Goal: Check status

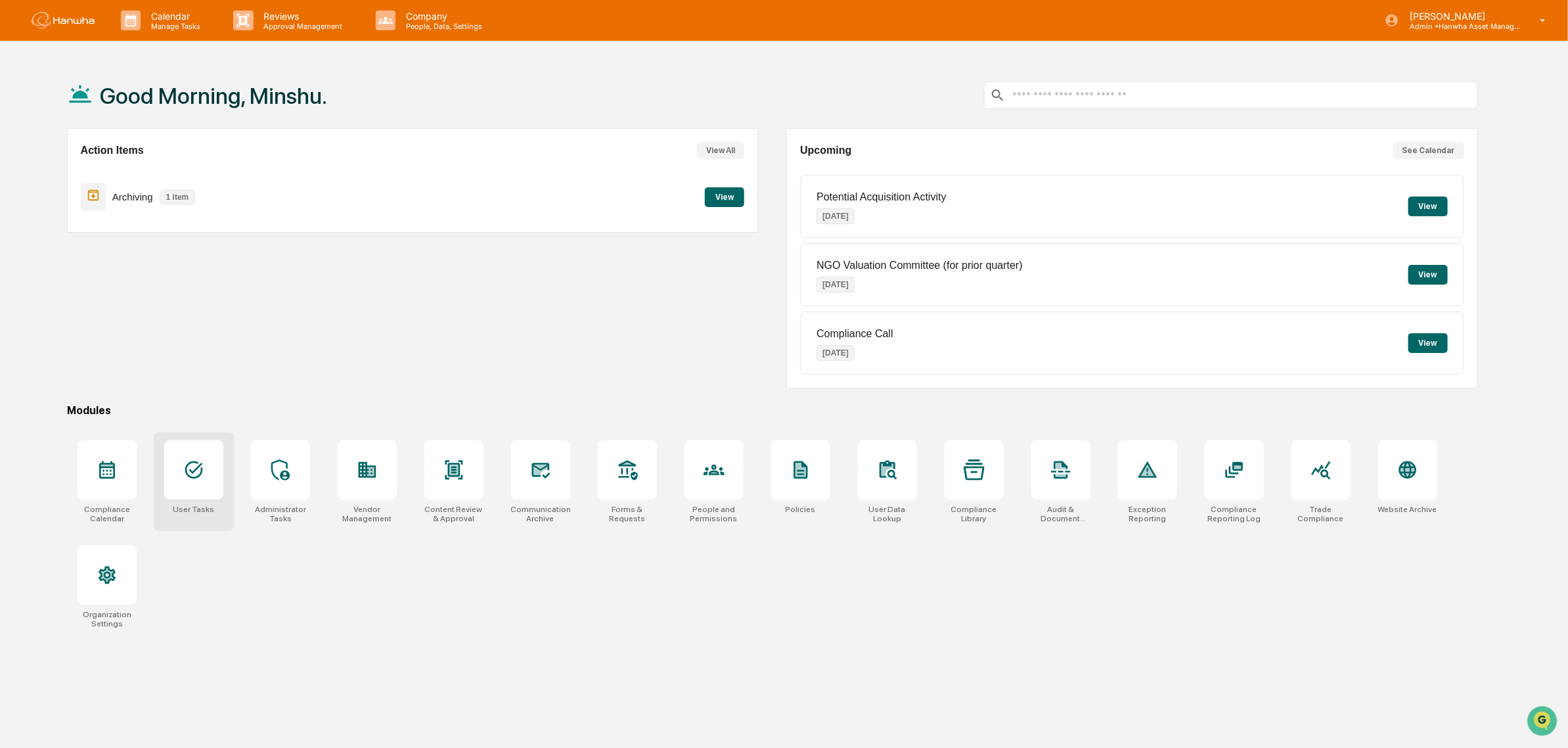
click at [185, 503] on div "User Tasks" at bounding box center [194, 481] width 80 height 98
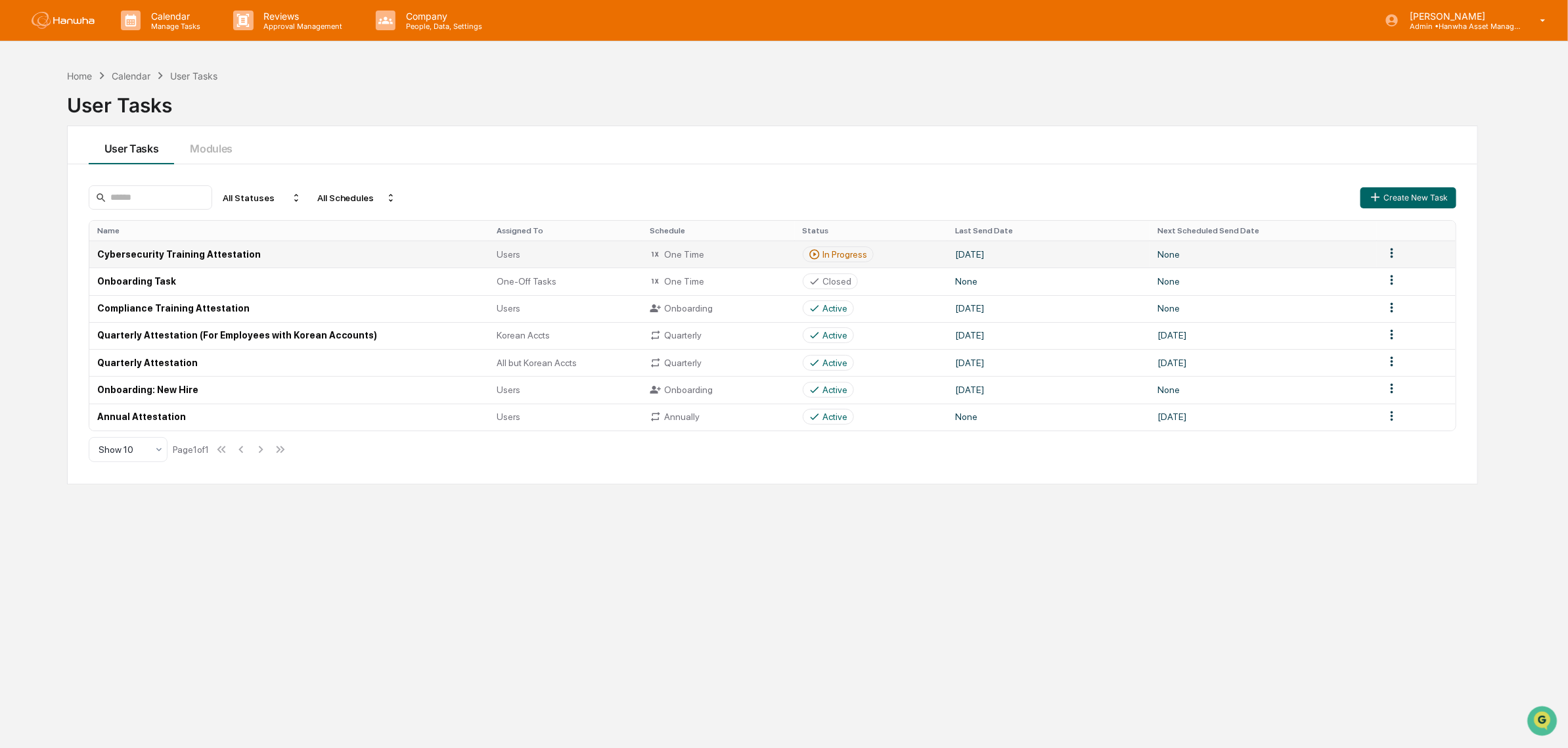
click at [159, 251] on td "Cybersecurity Training Attestation" at bounding box center [289, 254] width 400 height 27
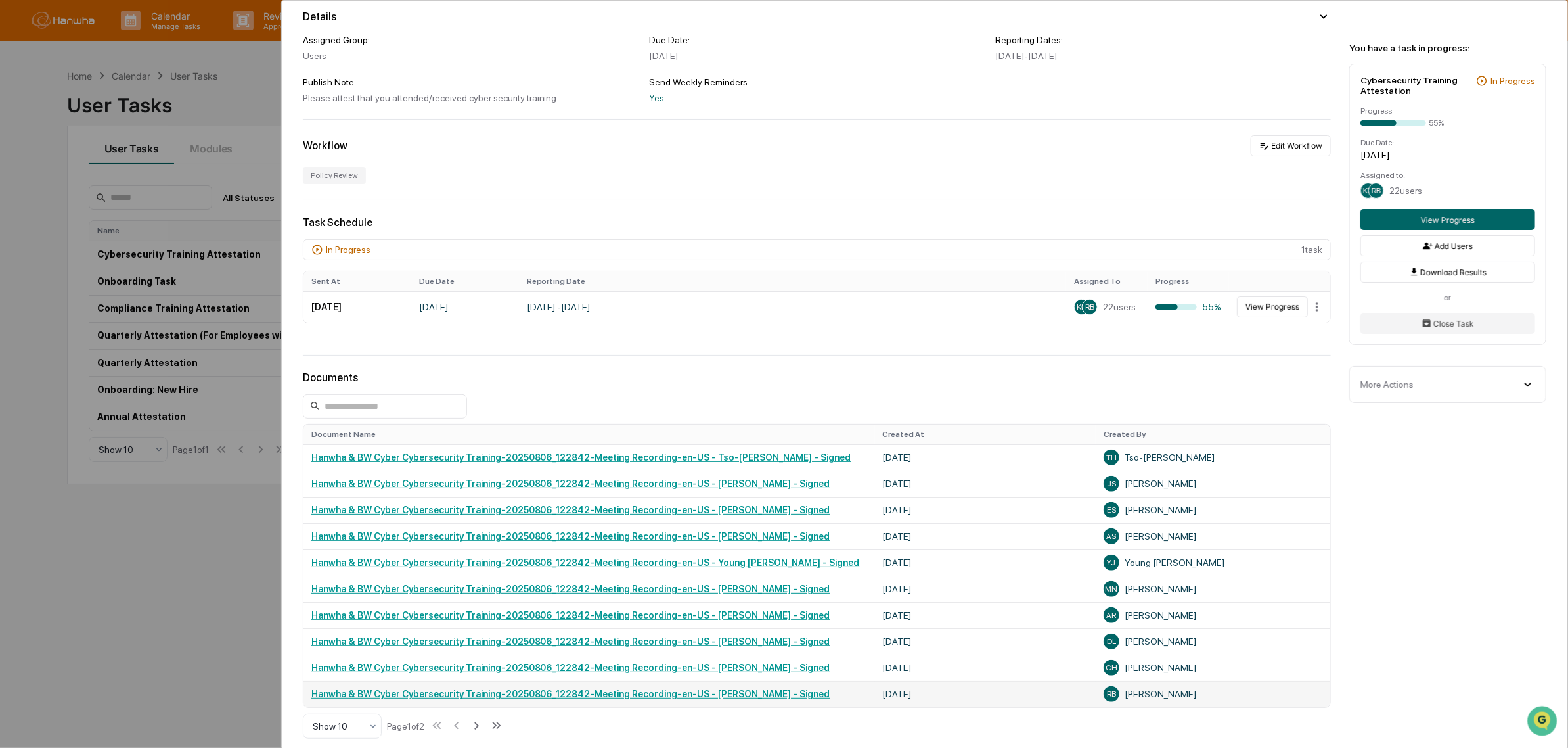
scroll to position [241, 0]
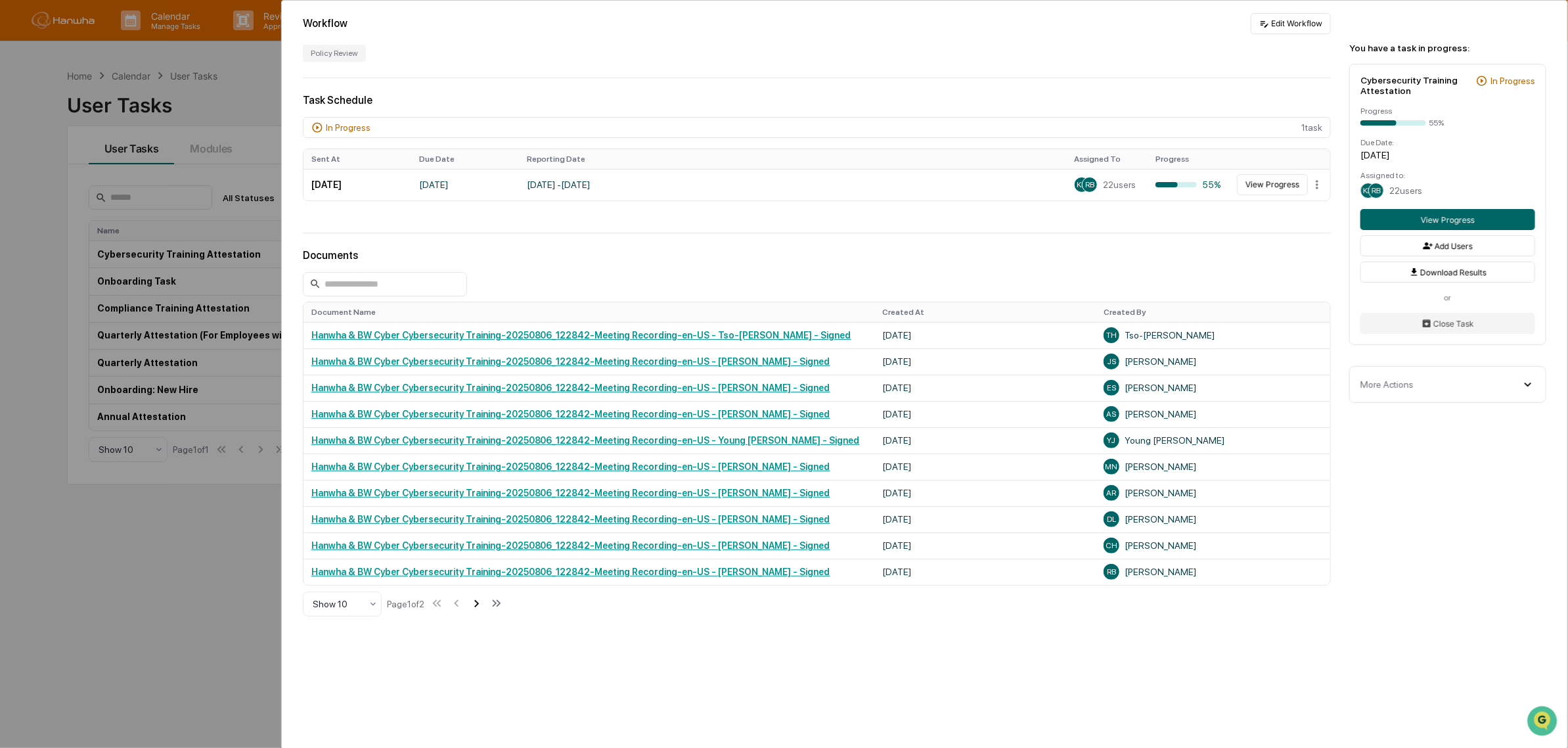
click at [477, 605] on icon at bounding box center [476, 603] width 14 height 14
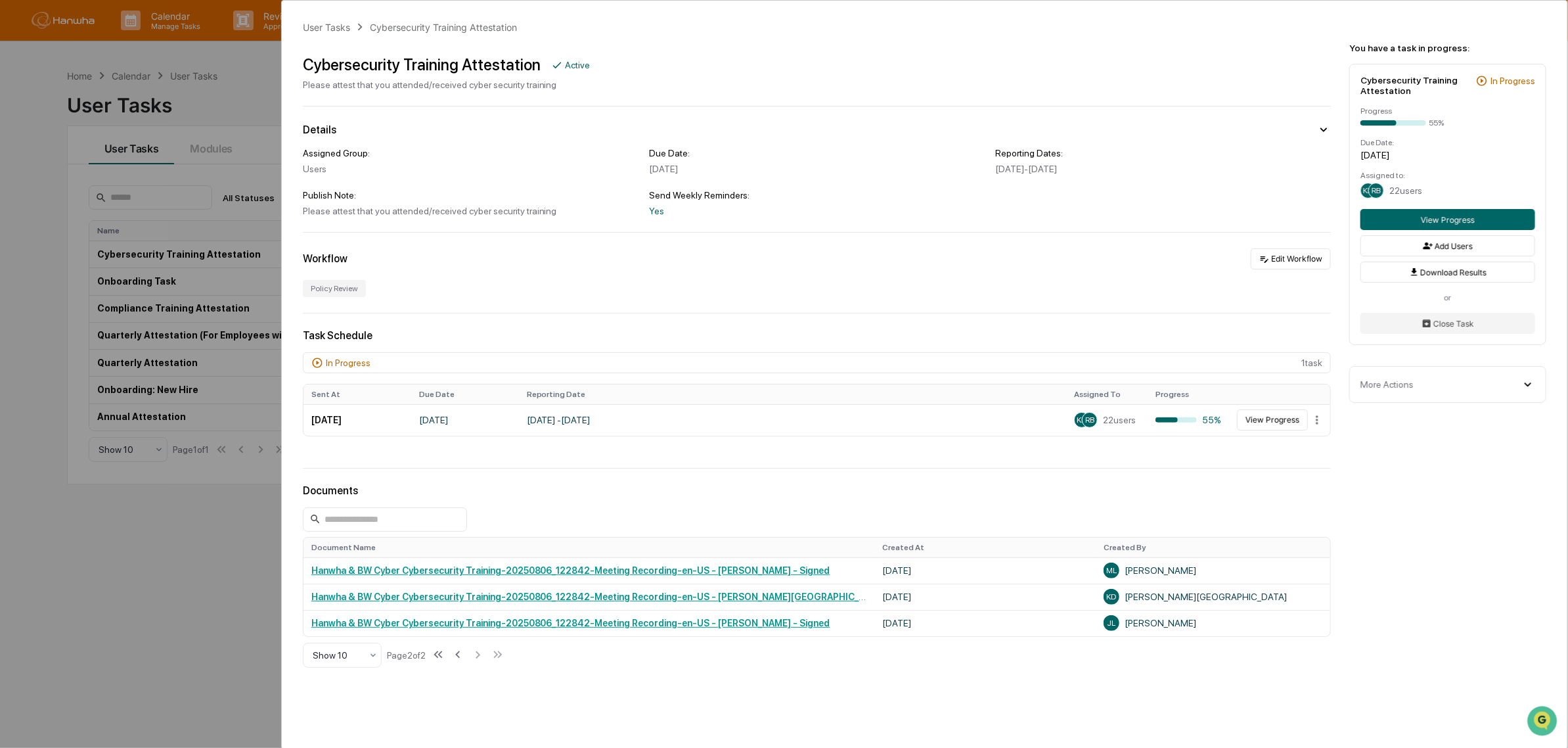
scroll to position [57, 0]
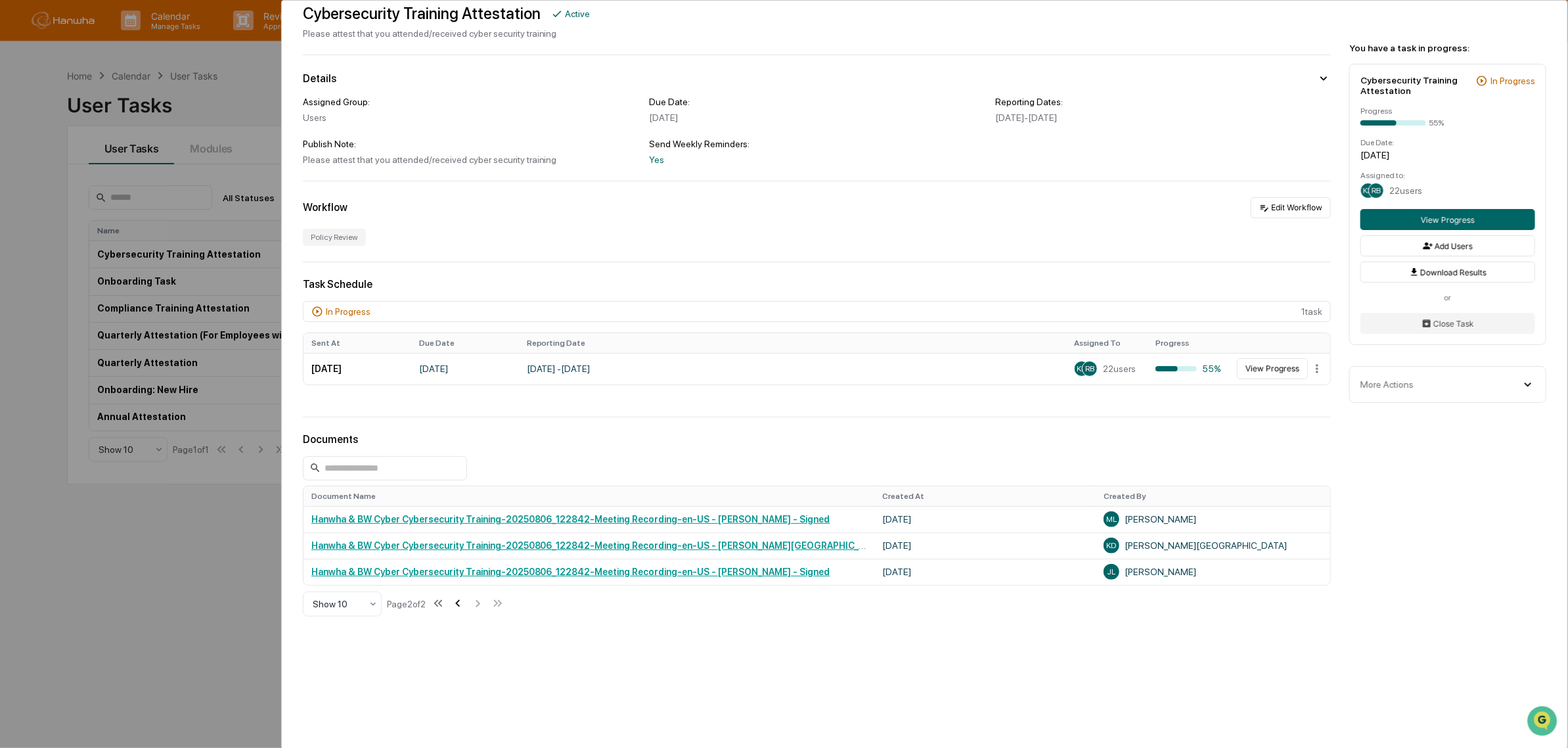
click at [458, 603] on icon at bounding box center [458, 603] width 14 height 14
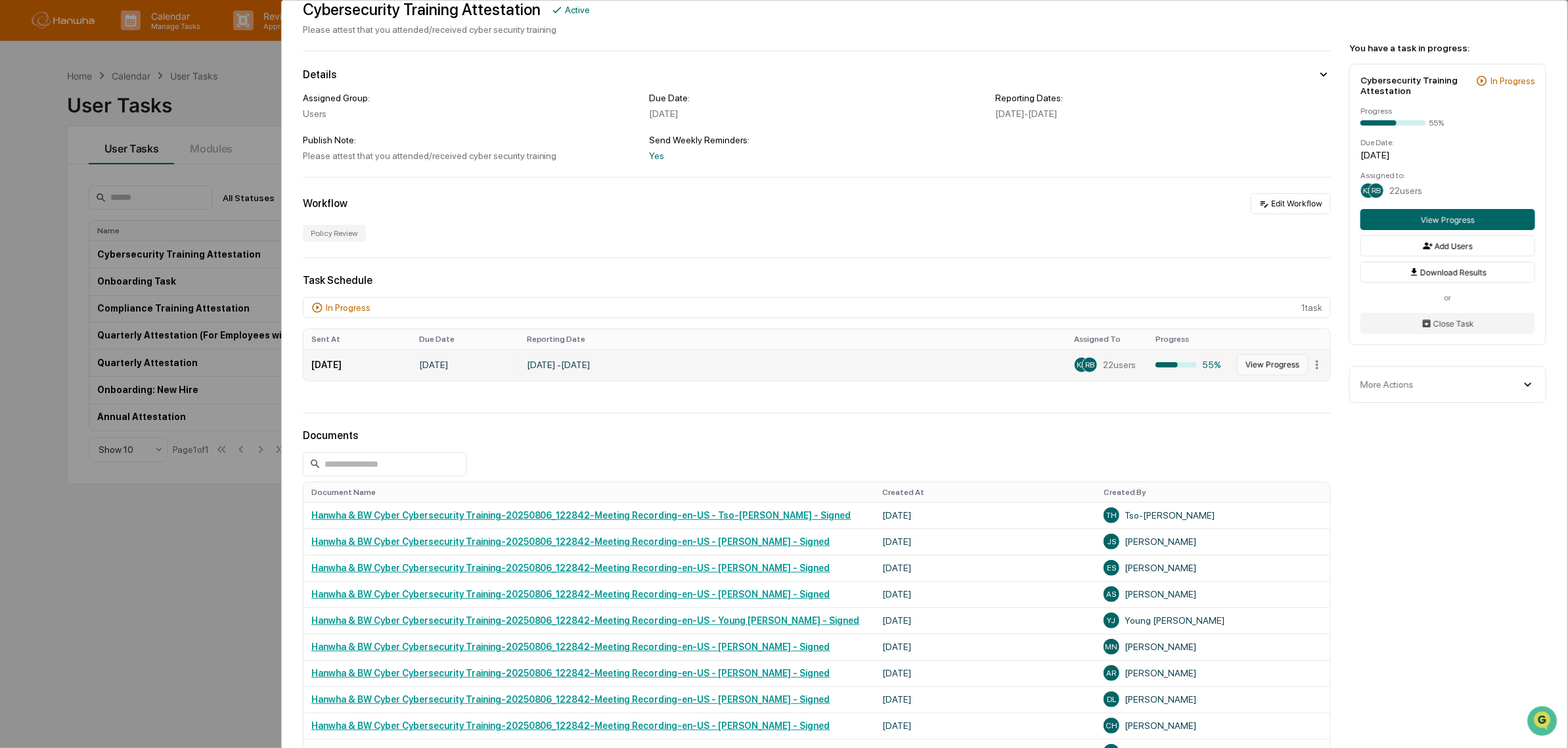
click at [1256, 368] on button "View Progress" at bounding box center [1272, 364] width 71 height 21
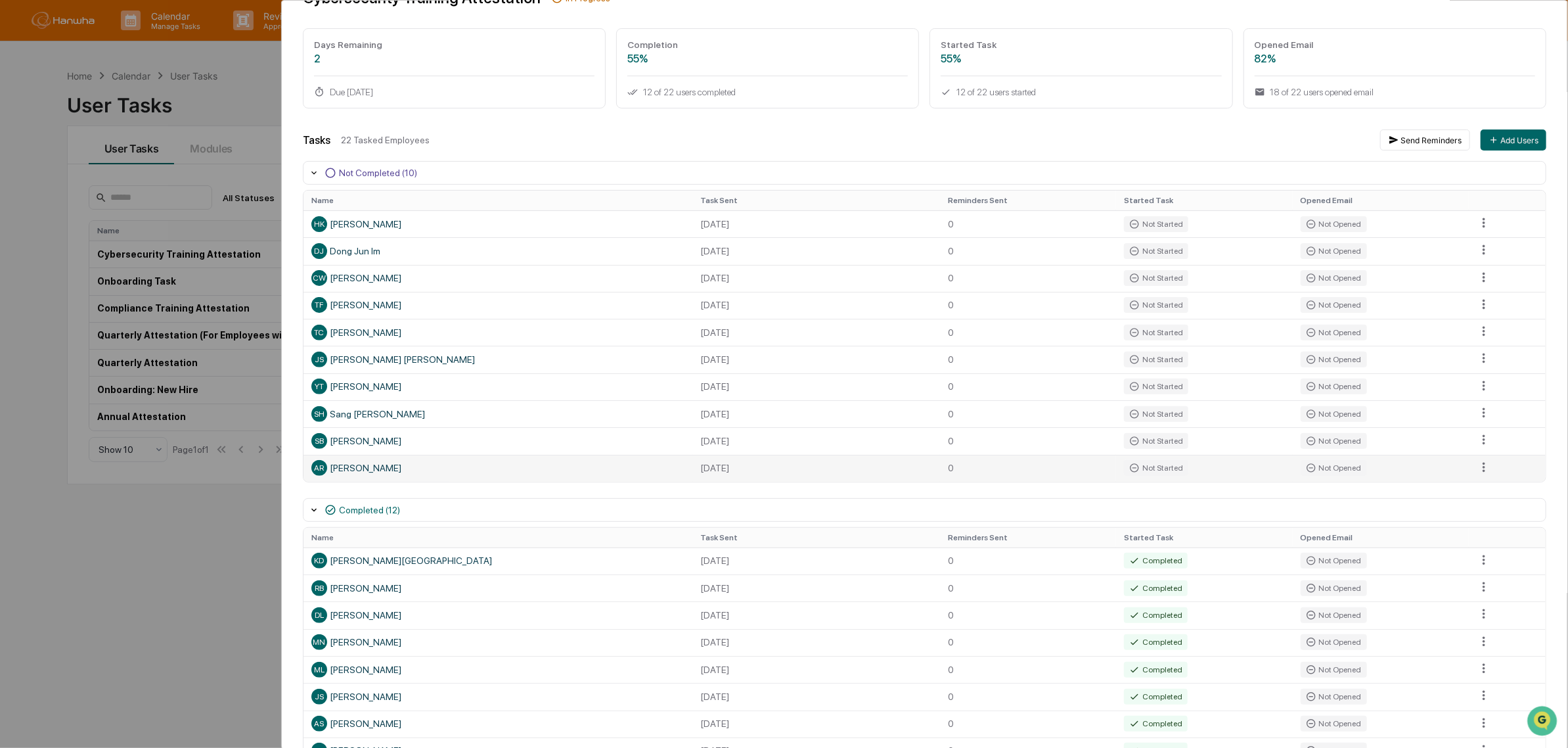
scroll to position [28, 0]
